Goal: Task Accomplishment & Management: Manage account settings

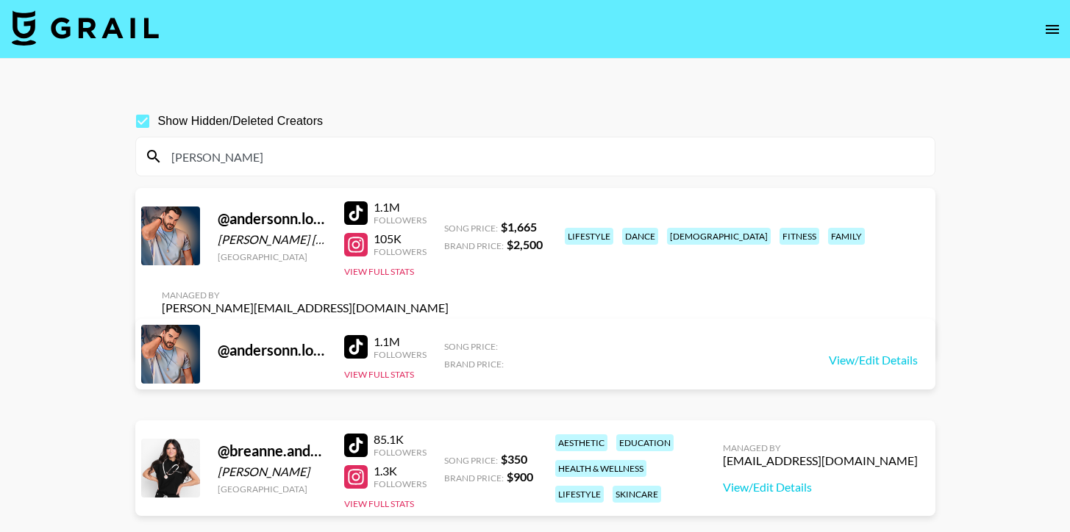
click at [111, 35] on img at bounding box center [85, 27] width 147 height 35
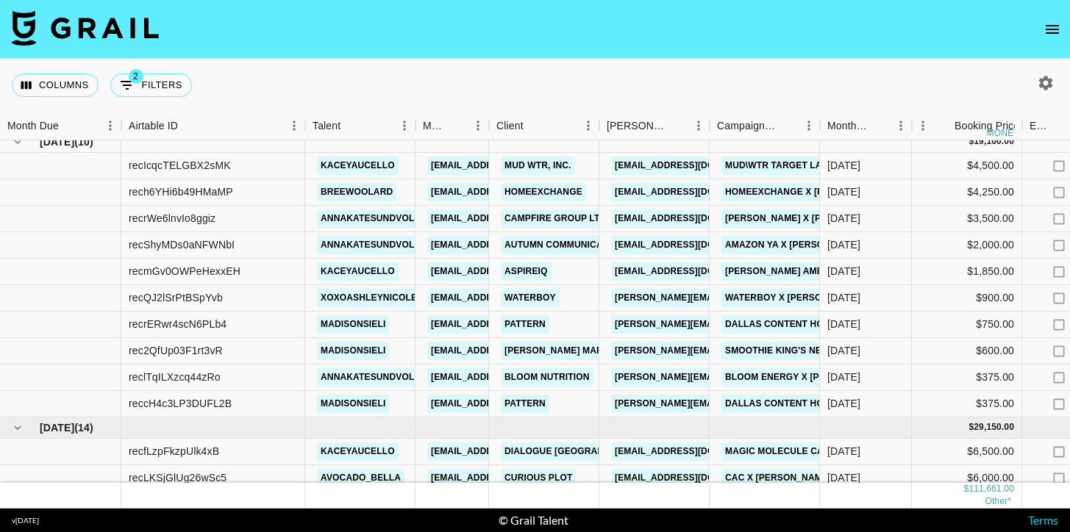
scroll to position [196, 0]
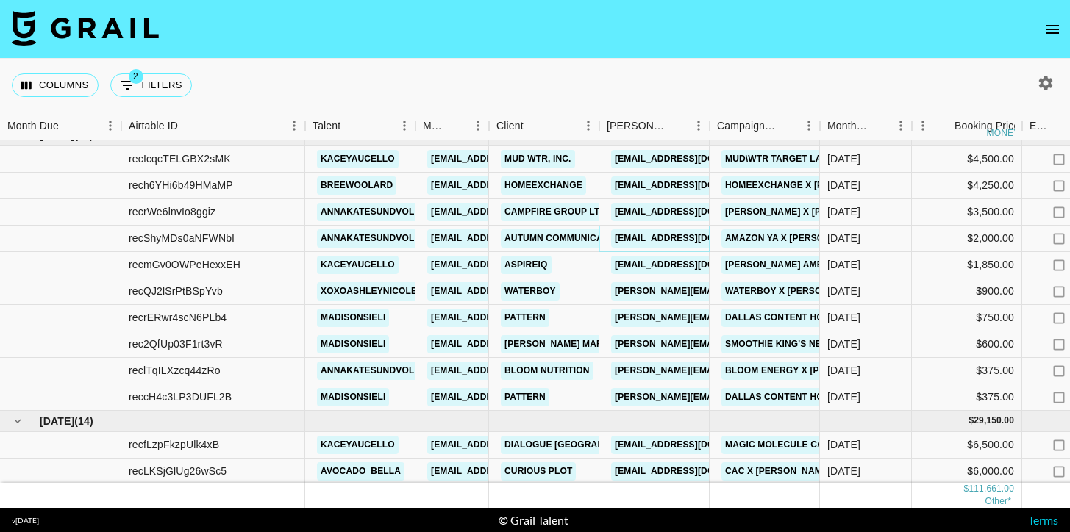
click at [642, 243] on link "[EMAIL_ADDRESS][DOMAIN_NAME]" at bounding box center [693, 238] width 165 height 18
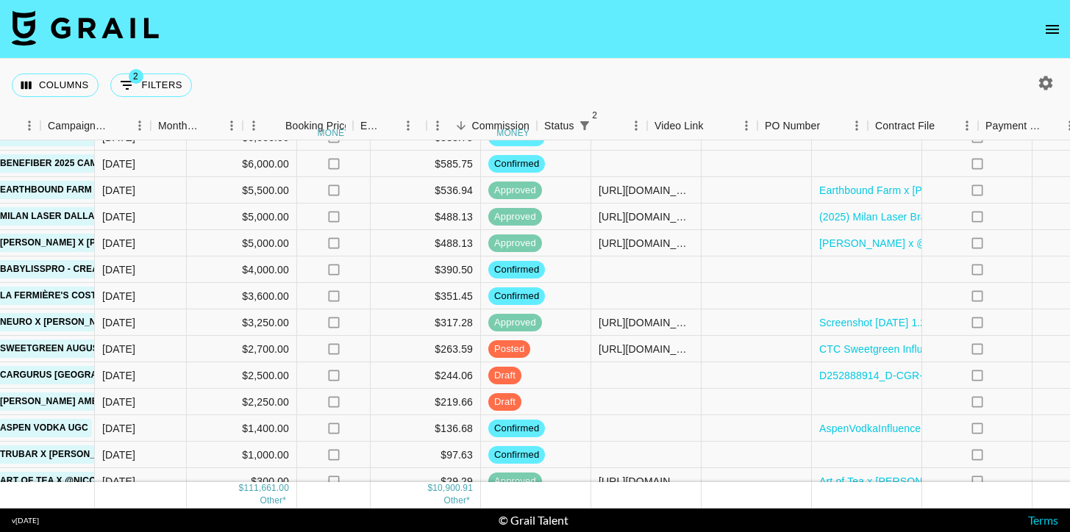
scroll to position [926, 967]
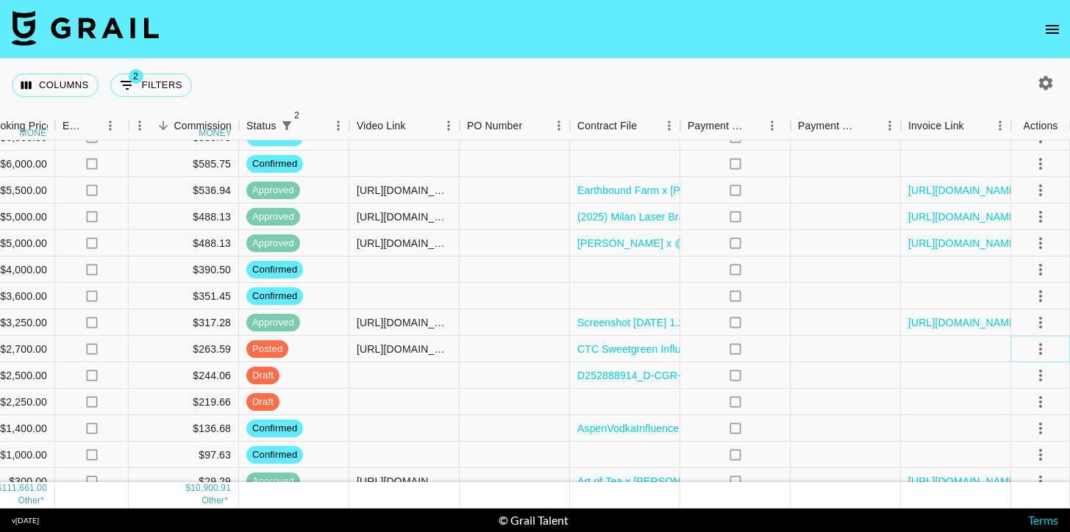
click at [1043, 347] on icon "select merge strategy" at bounding box center [1041, 349] width 18 height 18
click at [1003, 486] on div "Approve" at bounding box center [1008, 487] width 45 height 18
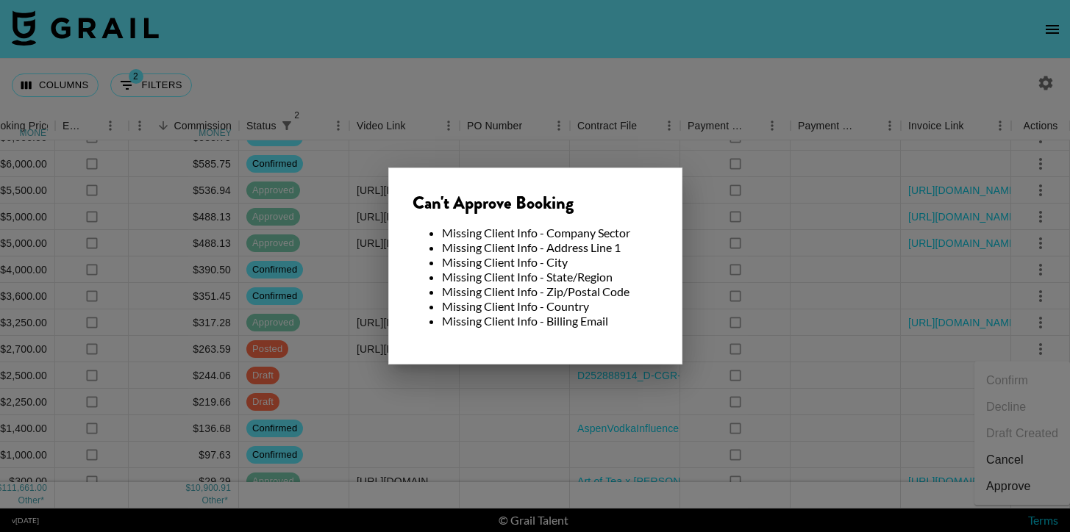
click at [773, 309] on div at bounding box center [535, 266] width 1070 height 532
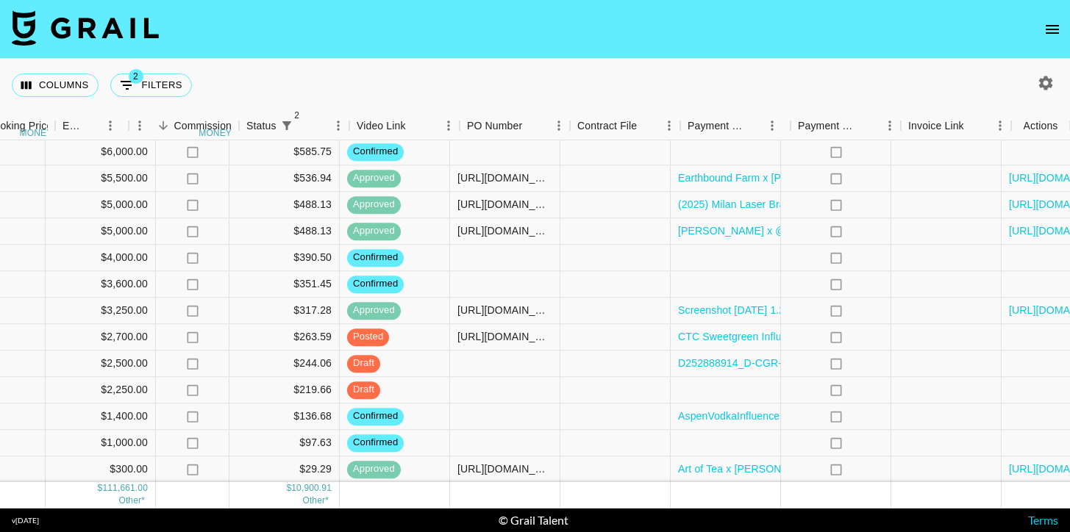
scroll to position [938, 967]
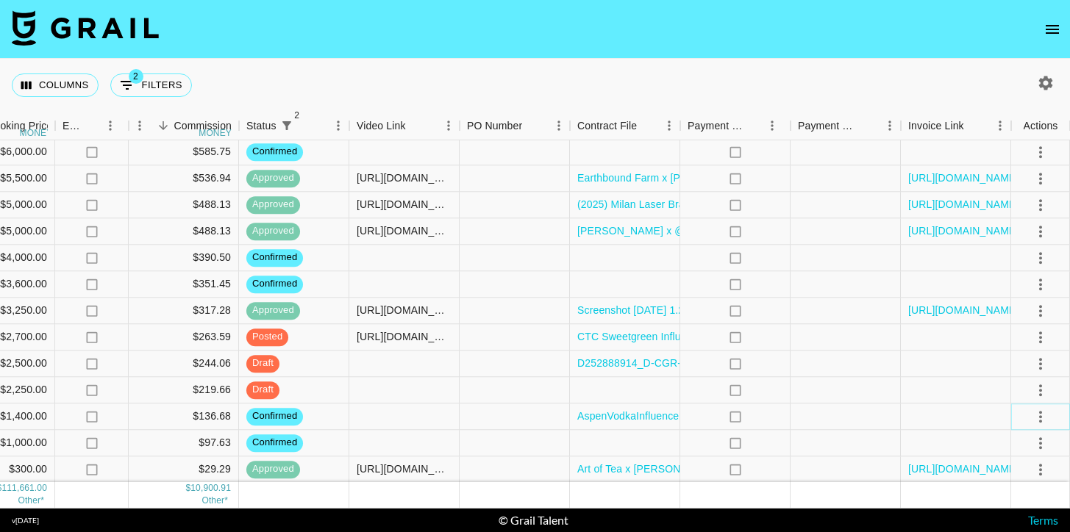
click at [1044, 413] on icon "select merge strategy" at bounding box center [1041, 417] width 18 height 18
click at [1032, 333] on li "Draft Created" at bounding box center [1022, 332] width 96 height 26
click at [601, 454] on div at bounding box center [625, 443] width 110 height 26
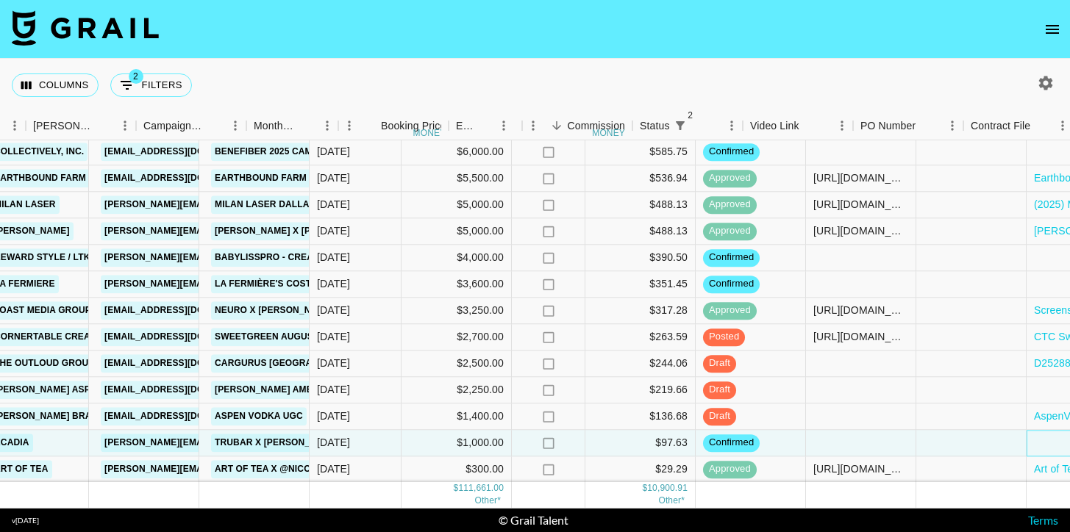
scroll to position [938, 475]
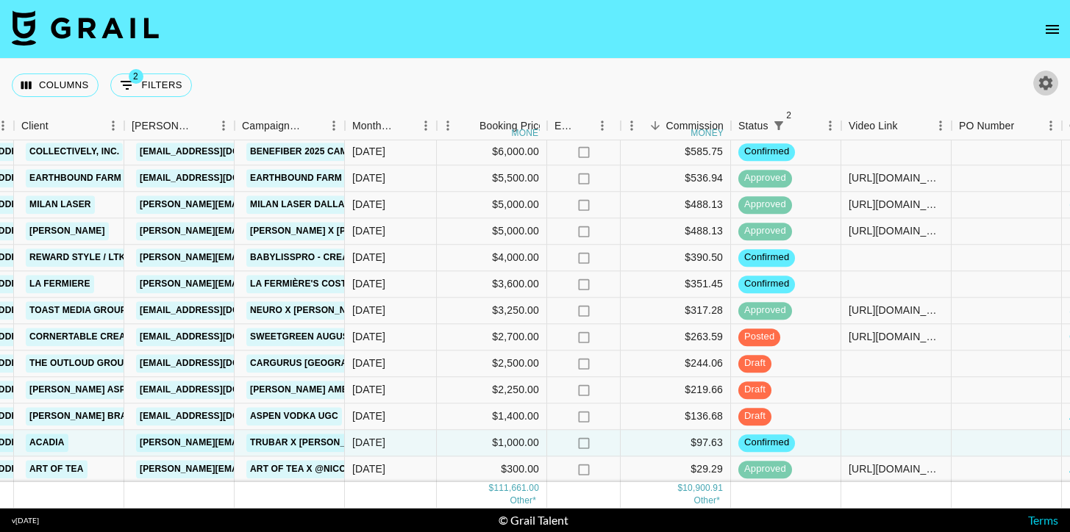
click at [1036, 74] on button "button" at bounding box center [1045, 83] width 25 height 25
select select "May '25"
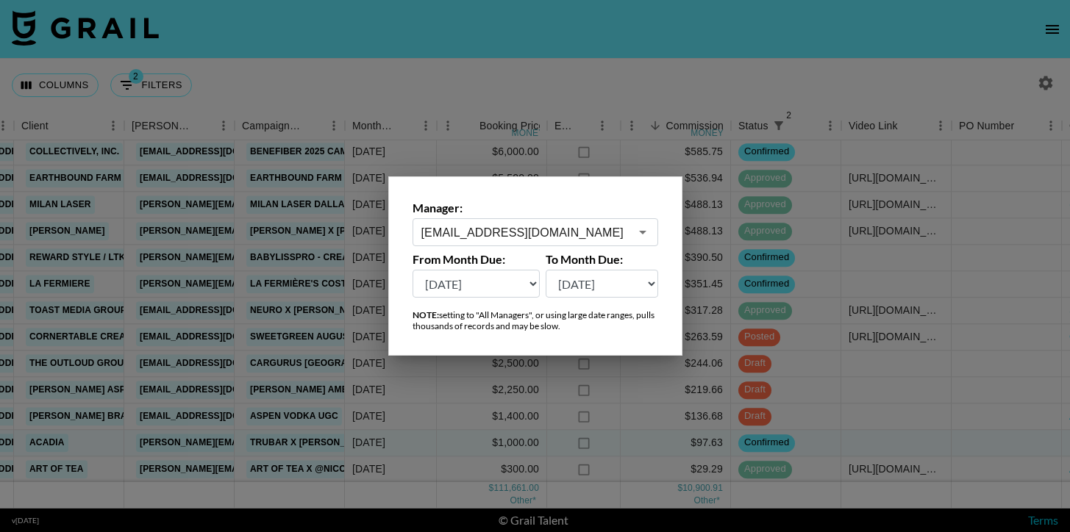
click at [510, 103] on div at bounding box center [535, 266] width 1070 height 532
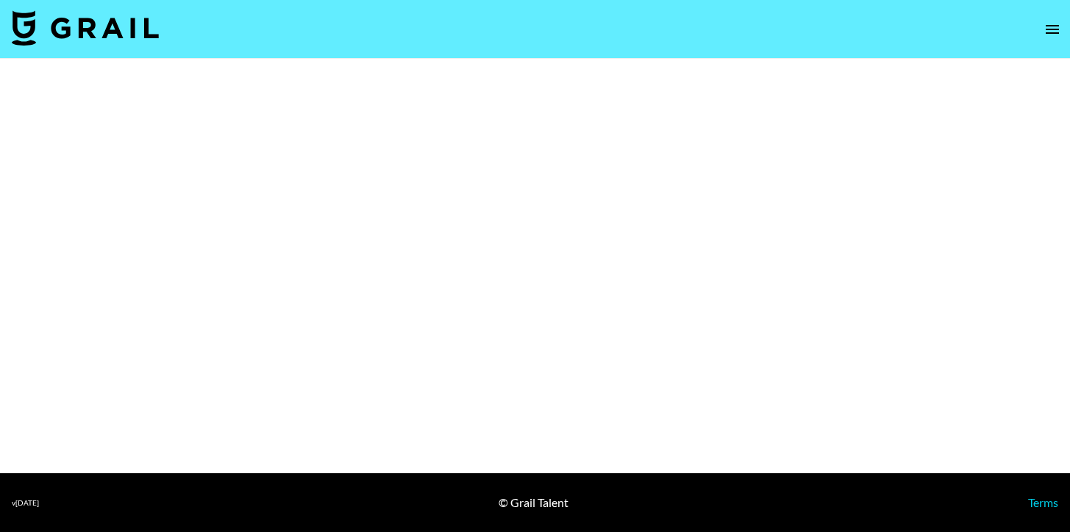
select select "Brand"
